Goal: Task Accomplishment & Management: Manage account settings

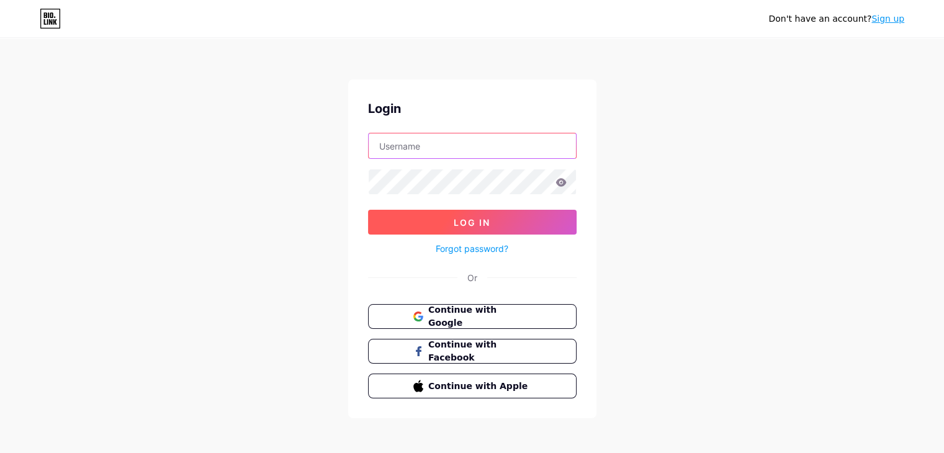
type input "[EMAIL_ADDRESS][DOMAIN_NAME]"
click at [522, 220] on button "Log In" at bounding box center [472, 222] width 208 height 25
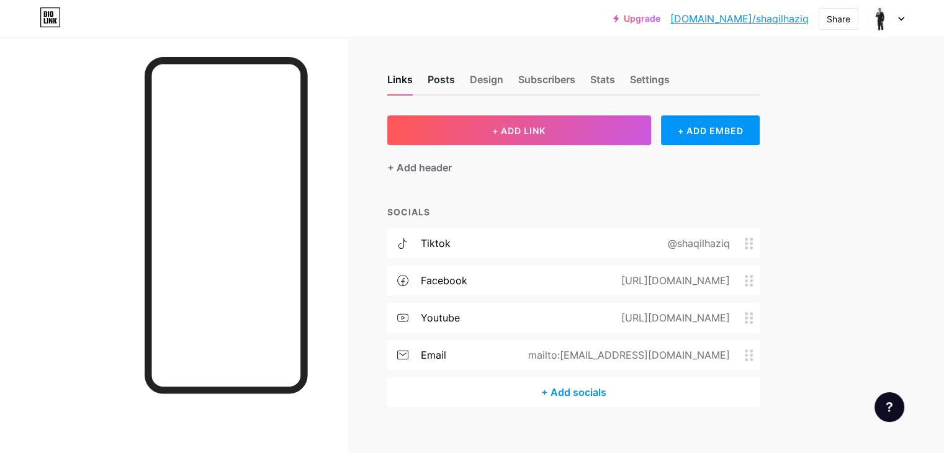
click at [455, 84] on div "Posts" at bounding box center [440, 83] width 27 height 22
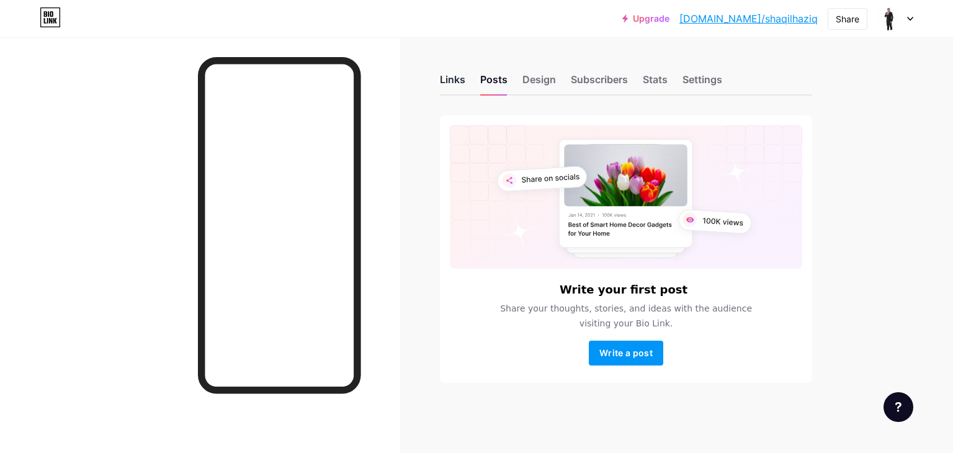
click at [449, 86] on div "Links" at bounding box center [452, 83] width 25 height 22
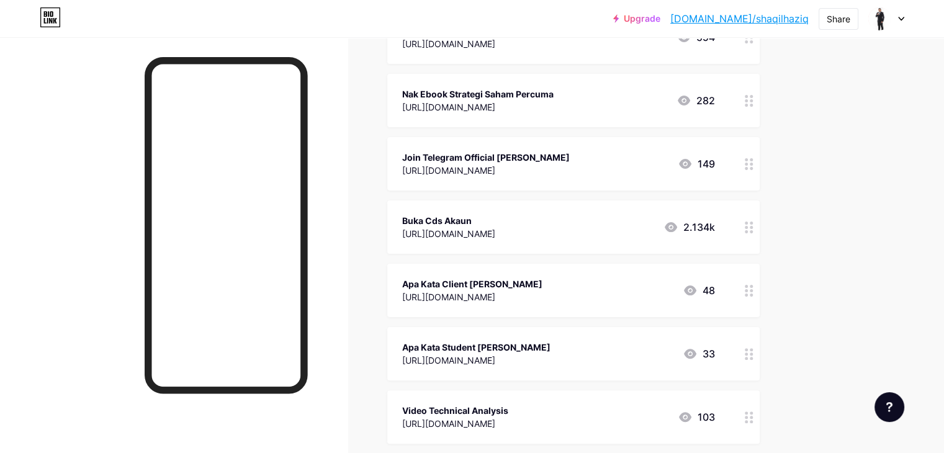
scroll to position [62, 0]
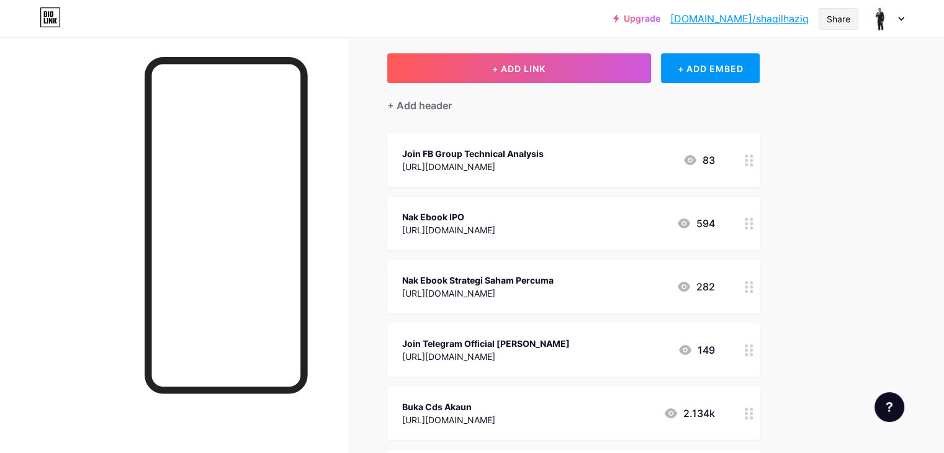
click at [844, 16] on div "Share" at bounding box center [838, 18] width 24 height 13
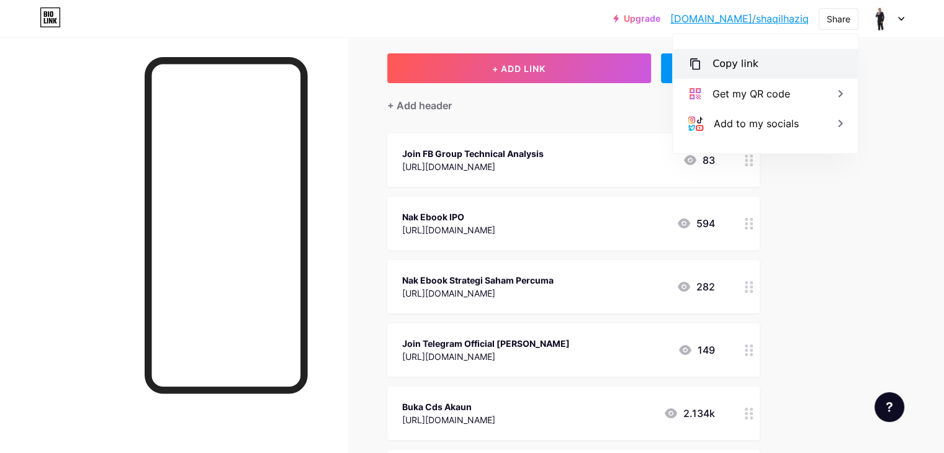
click at [741, 61] on div "Copy link" at bounding box center [735, 63] width 46 height 15
click at [844, 20] on div "Share" at bounding box center [838, 18] width 24 height 13
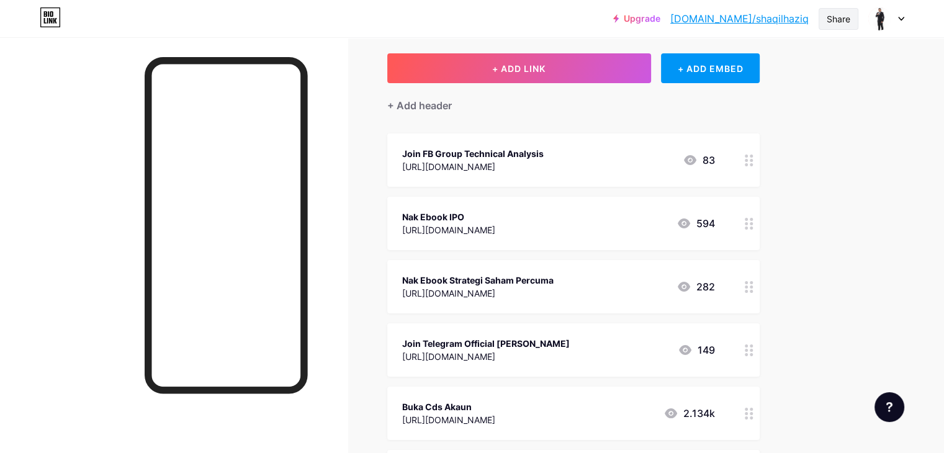
click at [834, 14] on div "Share" at bounding box center [838, 18] width 24 height 13
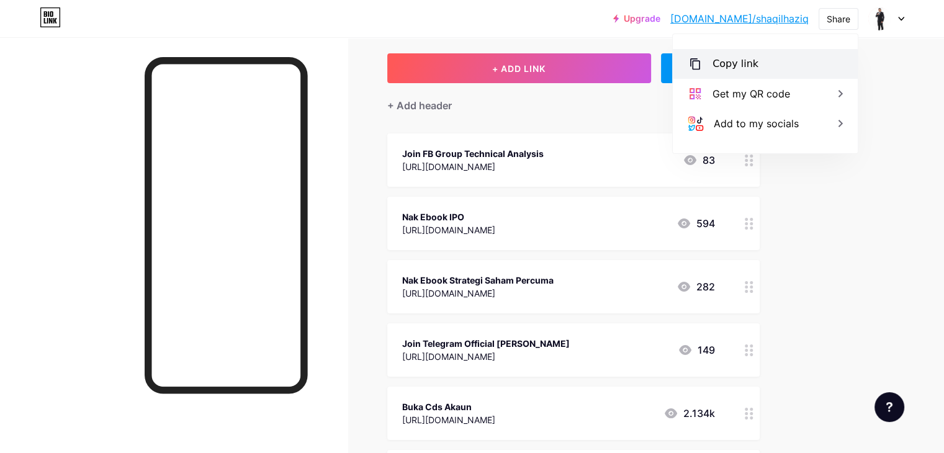
click at [726, 62] on div "Copy link" at bounding box center [735, 63] width 46 height 15
click at [758, 65] on div "Copy link" at bounding box center [764, 64] width 185 height 30
click at [754, 61] on div "Copy link" at bounding box center [764, 64] width 185 height 30
